Goal: Obtain resource: Obtain resource

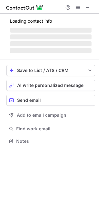
scroll to position [135, 99]
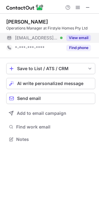
click at [79, 37] on button "View email" at bounding box center [78, 38] width 25 height 6
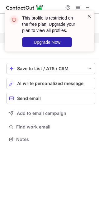
click at [89, 15] on span at bounding box center [89, 16] width 5 height 6
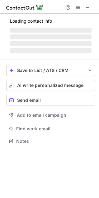
scroll to position [141, 99]
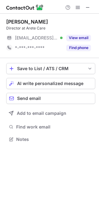
scroll to position [135, 99]
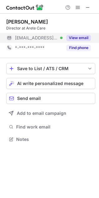
click at [72, 37] on button "View email" at bounding box center [78, 38] width 25 height 6
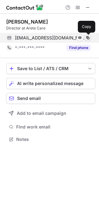
click at [87, 37] on span at bounding box center [87, 37] width 5 height 5
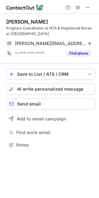
scroll to position [141, 99]
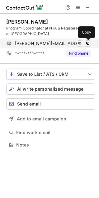
click at [88, 45] on span at bounding box center [87, 43] width 5 height 5
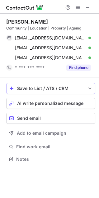
scroll to position [155, 99]
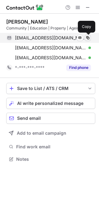
click at [88, 38] on span at bounding box center [87, 37] width 5 height 5
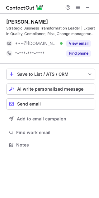
scroll to position [141, 99]
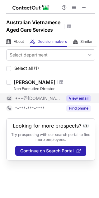
click at [81, 99] on button "View email" at bounding box center [78, 98] width 25 height 6
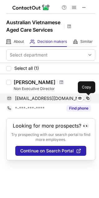
click at [87, 98] on span at bounding box center [87, 98] width 5 height 5
click at [88, 99] on span at bounding box center [87, 98] width 5 height 5
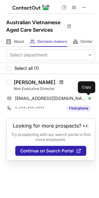
click at [59, 82] on span at bounding box center [61, 82] width 4 height 5
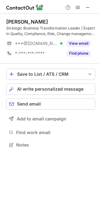
scroll to position [141, 99]
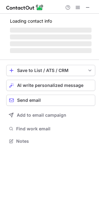
scroll to position [141, 99]
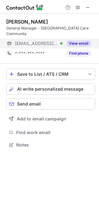
click at [83, 42] on button "View email" at bounding box center [78, 43] width 25 height 6
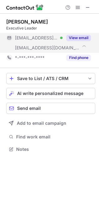
scroll to position [145, 99]
click at [77, 36] on button "View email" at bounding box center [78, 38] width 25 height 6
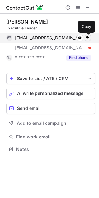
click at [88, 37] on span at bounding box center [87, 37] width 5 height 5
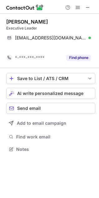
scroll to position [135, 99]
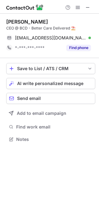
scroll to position [135, 99]
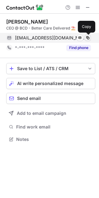
click at [88, 38] on span at bounding box center [87, 37] width 5 height 5
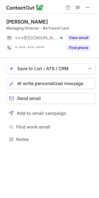
scroll to position [135, 99]
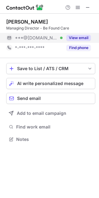
click at [82, 36] on button "View email" at bounding box center [78, 38] width 25 height 6
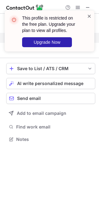
click at [91, 17] on span at bounding box center [89, 16] width 5 height 6
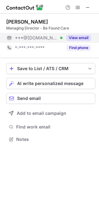
click at [38, 36] on span "***@[DOMAIN_NAME]" at bounding box center [36, 38] width 43 height 6
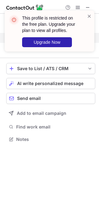
click at [38, 36] on div "This profile is restricted on the free plan. Upgrade your plan to view all prof…" at bounding box center [49, 33] width 99 height 58
click at [88, 16] on span at bounding box center [89, 16] width 5 height 6
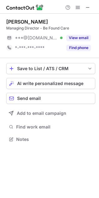
click at [89, 15] on span at bounding box center [89, 16] width 5 height 6
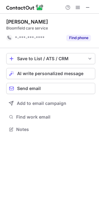
scroll to position [125, 99]
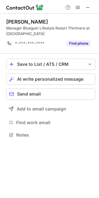
scroll to position [131, 99]
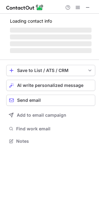
scroll to position [135, 99]
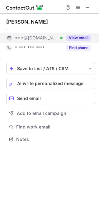
click at [83, 38] on button "View email" at bounding box center [78, 38] width 25 height 6
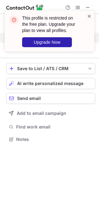
click at [89, 16] on span at bounding box center [89, 16] width 5 height 6
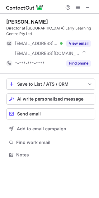
scroll to position [150, 99]
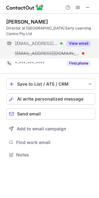
click at [79, 44] on button "View email" at bounding box center [78, 43] width 25 height 6
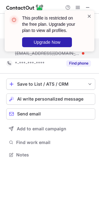
click at [91, 16] on span at bounding box center [89, 16] width 5 height 6
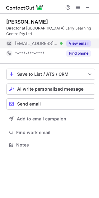
scroll to position [141, 99]
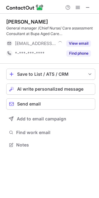
scroll to position [141, 99]
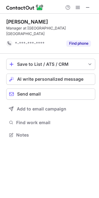
scroll to position [131, 99]
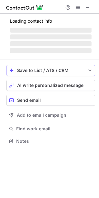
scroll to position [141, 99]
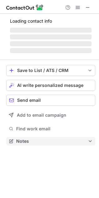
scroll to position [141, 99]
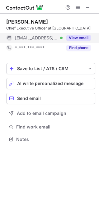
click at [82, 41] on button "View email" at bounding box center [78, 38] width 25 height 6
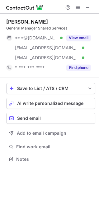
scroll to position [155, 99]
